Goal: Task Accomplishment & Management: Manage account settings

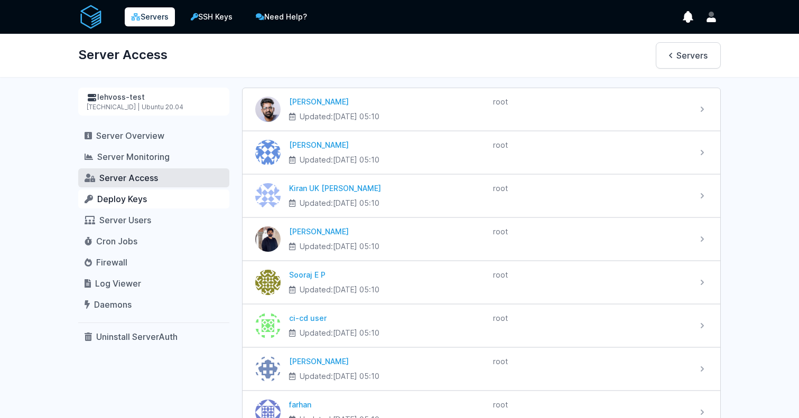
scroll to position [67, 0]
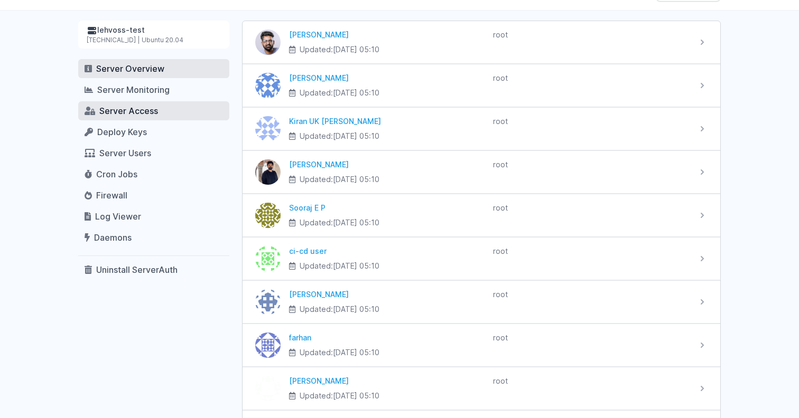
click at [121, 66] on span "Server Overview" at bounding box center [130, 68] width 68 height 11
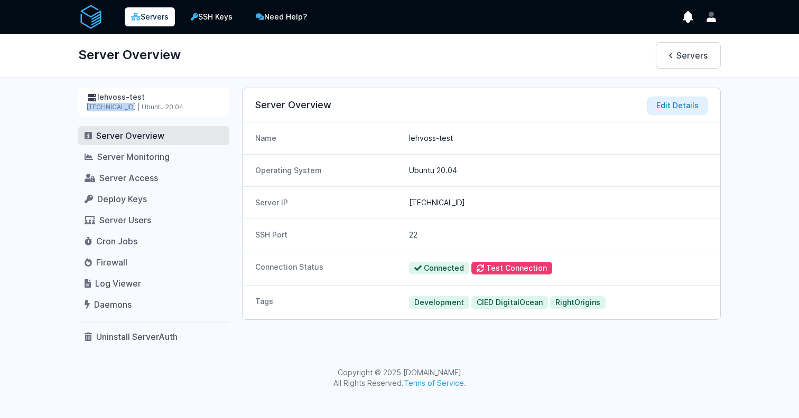
drag, startPoint x: 82, startPoint y: 110, endPoint x: 127, endPoint y: 110, distance: 44.4
click at [127, 110] on div "lehvoss-test 64.227.170.23 | Ubuntu 20.04" at bounding box center [153, 102] width 151 height 28
copy div "64.227.170.23"
click at [206, 23] on link "SSH Keys" at bounding box center [211, 16] width 57 height 21
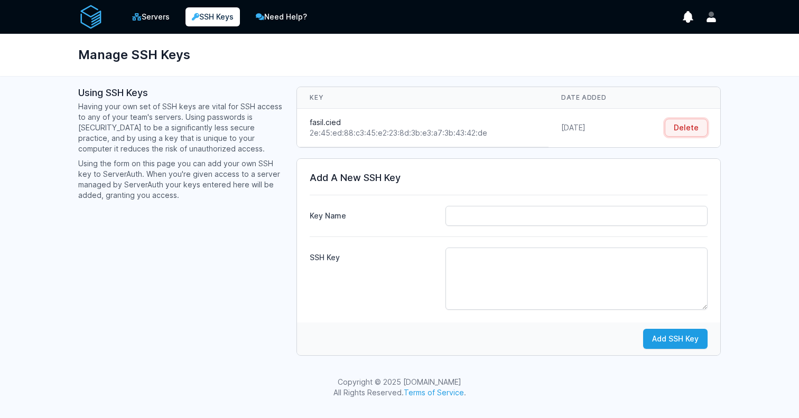
click at [678, 125] on button "Delete" at bounding box center [686, 128] width 43 height 18
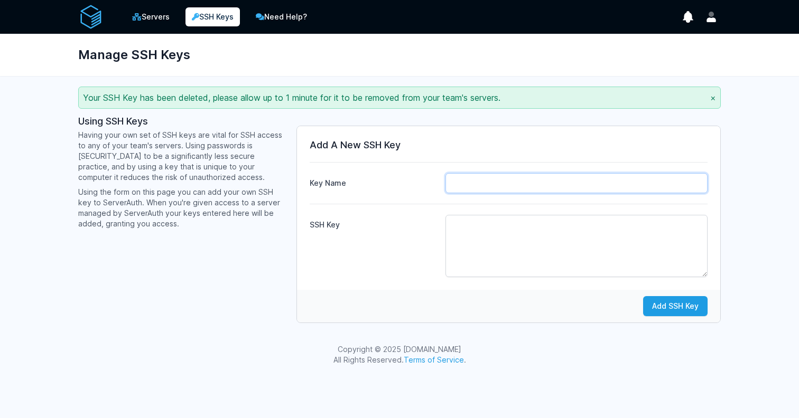
click at [492, 187] on input "Key Name" at bounding box center [576, 183] width 262 height 20
type input "fasil.cied"
click at [470, 255] on textarea "SSH Key" at bounding box center [576, 246] width 262 height 62
paste textarea "ssh-ed25519 AAAAC3NzaC1lZDI1NTE5AAAAIHEWuBN4heHenTl6+OTn6poJNQSnz7oJ2WLZyz5Pj+5…"
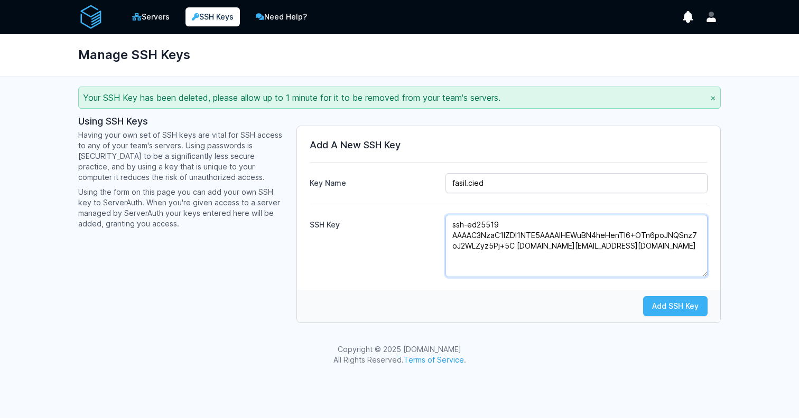
type textarea "ssh-ed25519 AAAAC3NzaC1lZDI1NTE5AAAAIHEWuBN4heHenTl6+OTn6poJNQSnz7oJ2WLZyz5Pj+5…"
click at [677, 303] on button "Add SSH Key" at bounding box center [675, 306] width 64 height 20
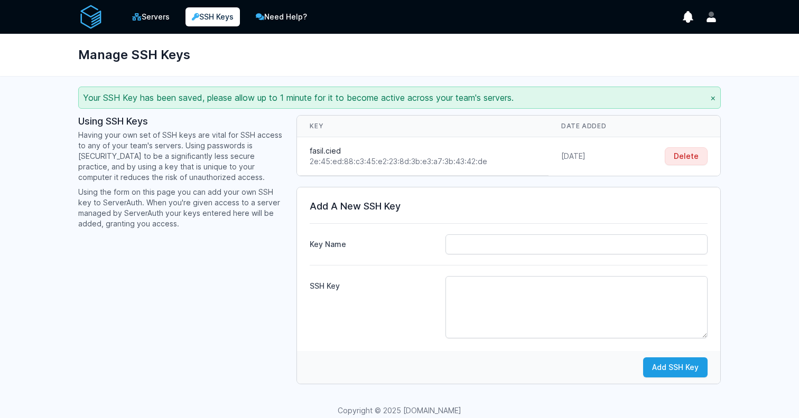
scroll to position [19, 0]
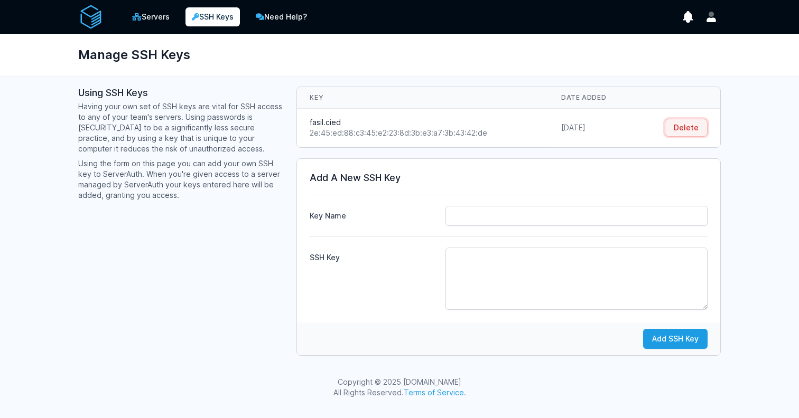
click at [689, 133] on button "Delete" at bounding box center [686, 128] width 43 height 18
click at [480, 218] on input "Key Name" at bounding box center [576, 216] width 262 height 20
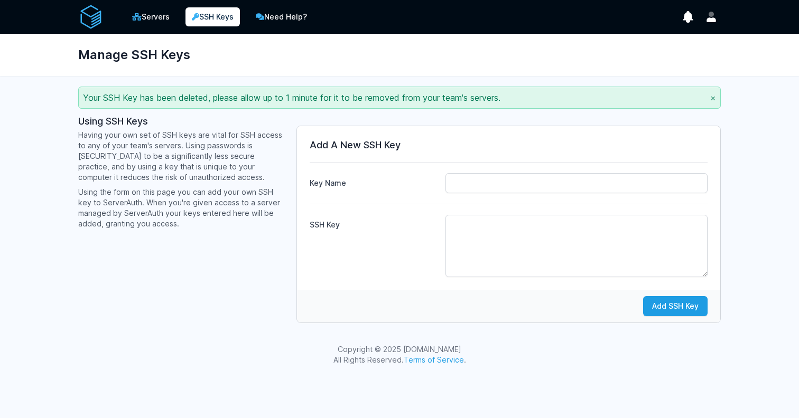
type input "fasil.cied"
click at [499, 238] on textarea "SSH Key" at bounding box center [576, 246] width 262 height 62
paste textarea "ssh-ed25519 AAAAC3NzaC1lZDI1NTE5AAAAIPzB8rb10wsnWkcLP4yBHifaygeFLbLXg/bWsNo0iPX…"
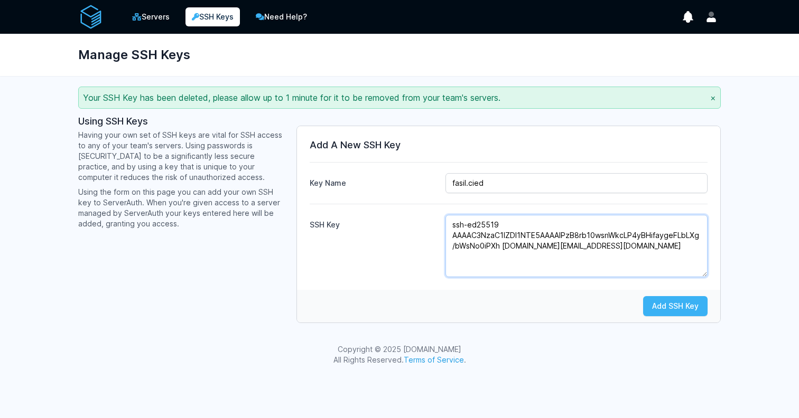
type textarea "ssh-ed25519 AAAAC3NzaC1lZDI1NTE5AAAAIPzB8rb10wsnWkcLP4yBHifaygeFLbLXg/bWsNo0iPX…"
click at [679, 312] on button "Add SSH Key" at bounding box center [675, 306] width 64 height 20
